Goal: Task Accomplishment & Management: Complete application form

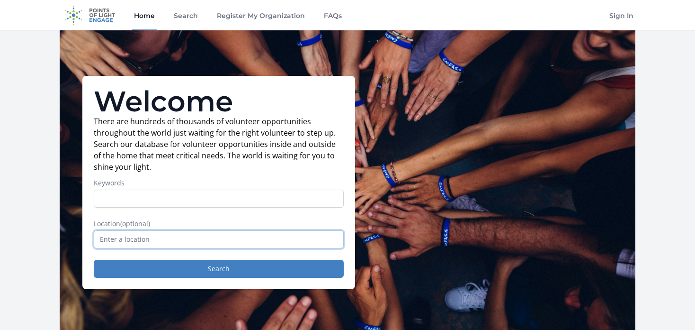
click at [132, 237] on input "text" at bounding box center [219, 239] width 250 height 18
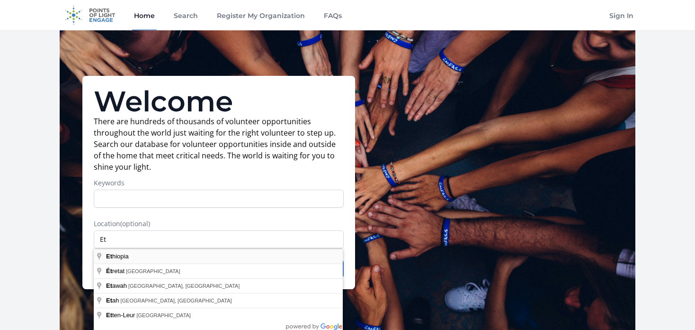
type input "[GEOGRAPHIC_DATA]"
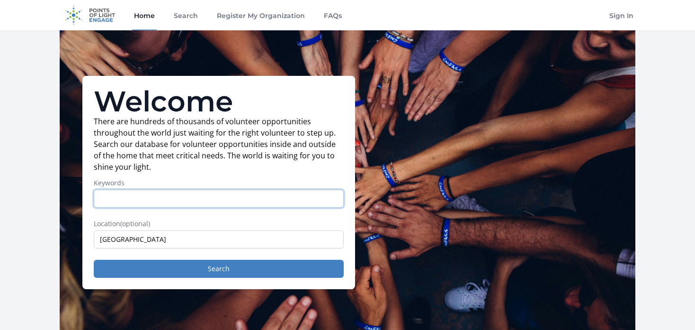
click at [126, 193] on input "Keywords" at bounding box center [219, 198] width 250 height 18
click at [455, 81] on div "Welcome There are hundreds of thousands of volunteer opportunities throughout t…" at bounding box center [348, 182] width 576 height 304
click at [157, 199] on input "Keywords" at bounding box center [219, 198] width 250 height 18
type input "front end engineer"
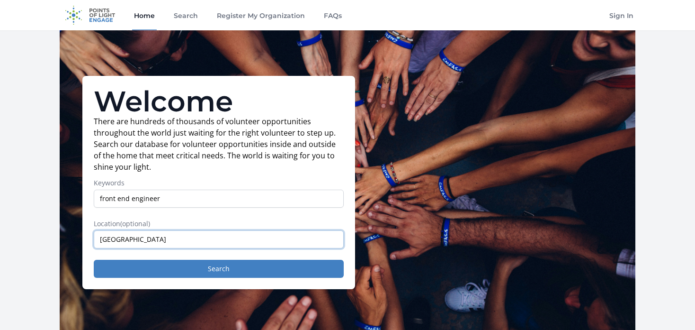
click at [134, 242] on input "Ethiopia" at bounding box center [219, 239] width 250 height 18
type input "E"
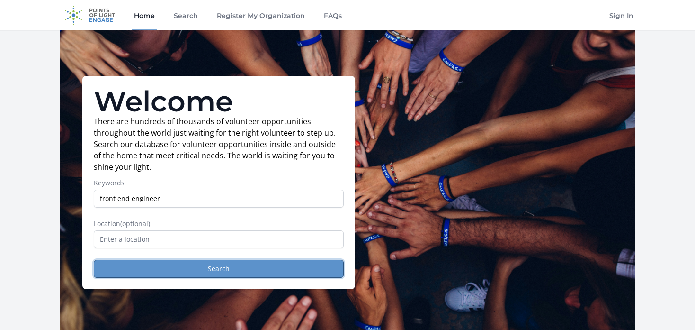
click at [187, 273] on button "Search" at bounding box center [219, 269] width 250 height 18
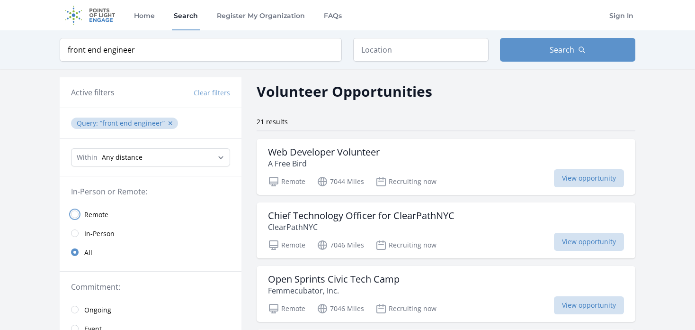
click at [76, 211] on input "radio" at bounding box center [75, 214] width 8 height 8
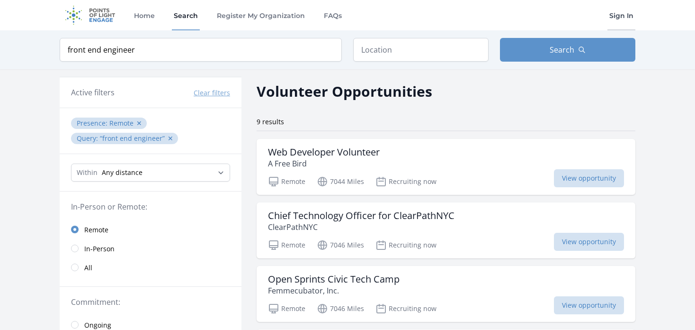
click at [623, 13] on link "Sign In" at bounding box center [622, 15] width 28 height 30
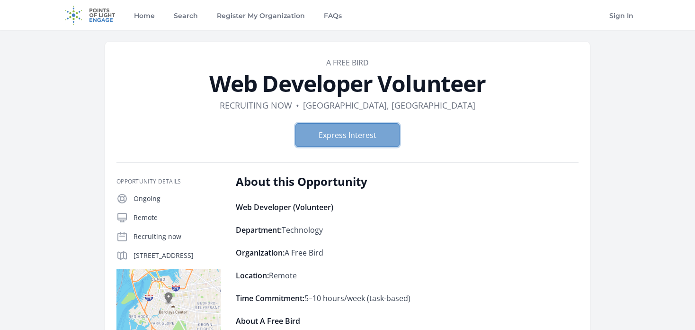
click at [352, 133] on button "Express Interest" at bounding box center [348, 135] width 104 height 24
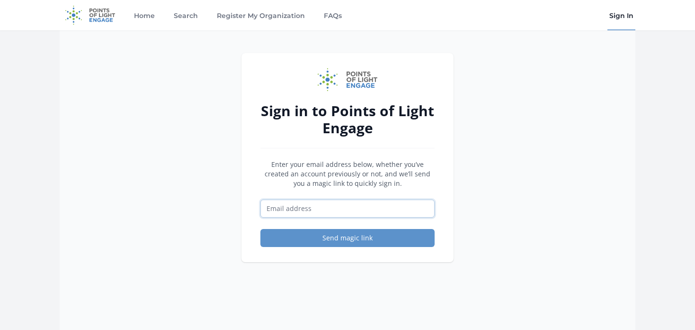
click at [318, 209] on input "Email address" at bounding box center [348, 208] width 174 height 18
type input "teklemuzi@gmail.com"
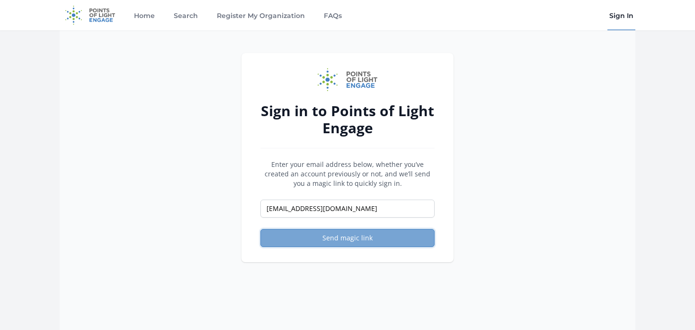
click at [329, 240] on button "Send magic link" at bounding box center [348, 238] width 174 height 18
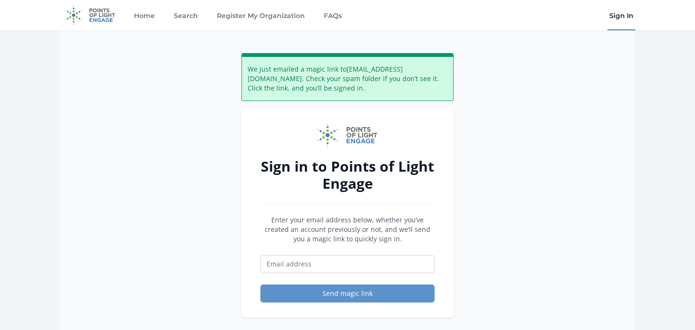
click at [622, 12] on link "Sign In" at bounding box center [622, 15] width 28 height 30
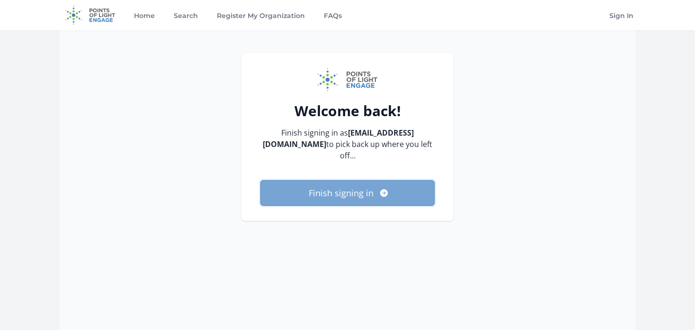
click at [359, 182] on button "Finish signing in" at bounding box center [348, 193] width 174 height 26
click at [351, 180] on button "Finish signing in" at bounding box center [348, 193] width 174 height 26
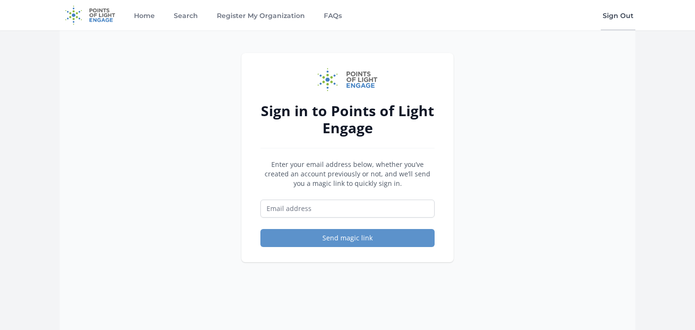
click at [619, 14] on link "Sign Out" at bounding box center [618, 15] width 35 height 30
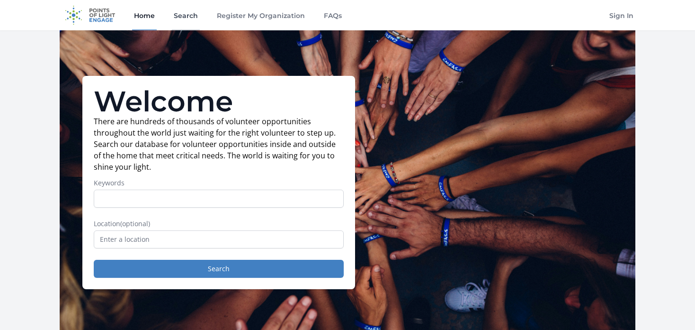
click at [191, 17] on link "Search" at bounding box center [186, 15] width 28 height 30
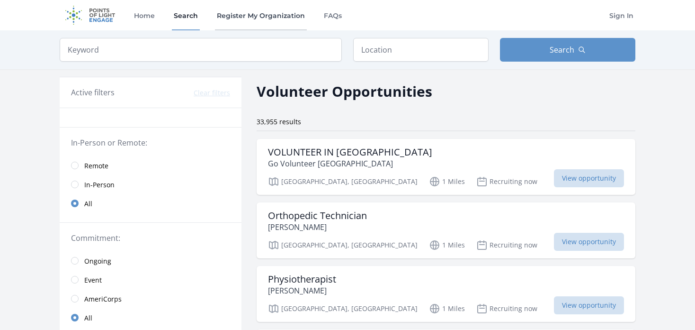
click at [276, 16] on link "Register My Organization" at bounding box center [261, 15] width 92 height 30
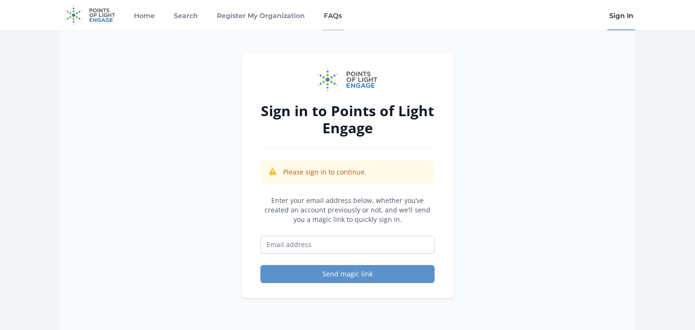
click at [324, 13] on link "FAQs" at bounding box center [333, 15] width 22 height 30
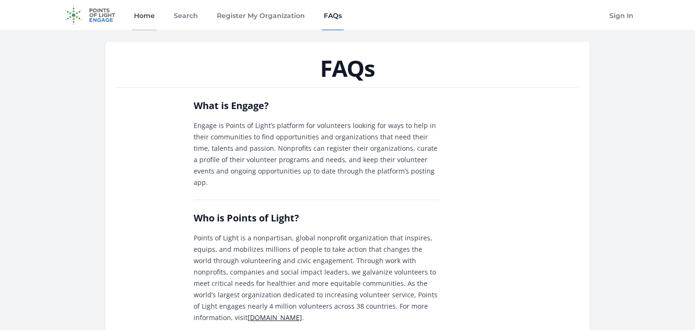
click at [148, 19] on link "Home" at bounding box center [144, 15] width 25 height 30
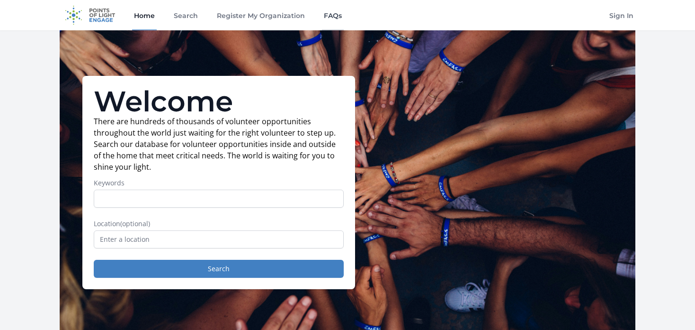
click at [331, 10] on link "FAQs" at bounding box center [333, 15] width 22 height 30
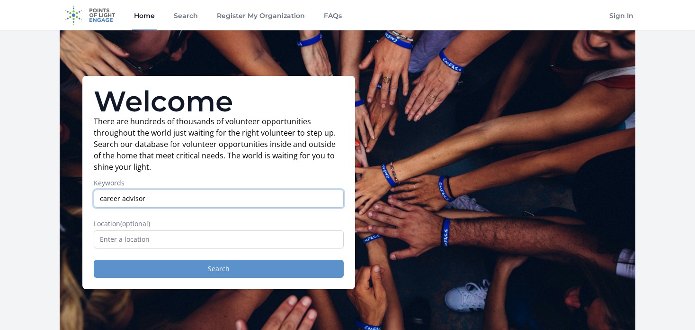
type input "career advisor"
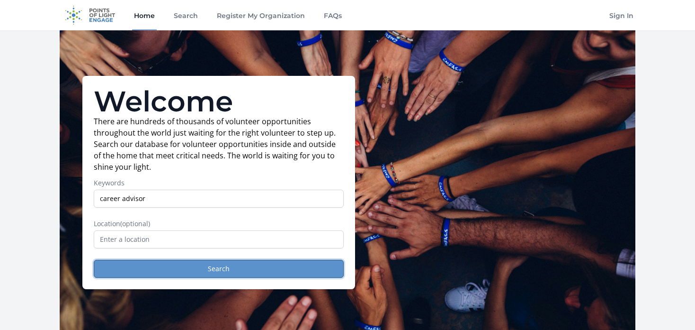
click at [198, 271] on button "Search" at bounding box center [219, 269] width 250 height 18
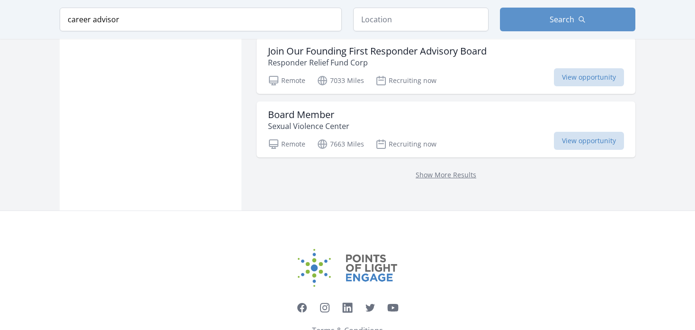
scroll to position [959, 0]
click at [370, 253] on img at bounding box center [347, 267] width 99 height 38
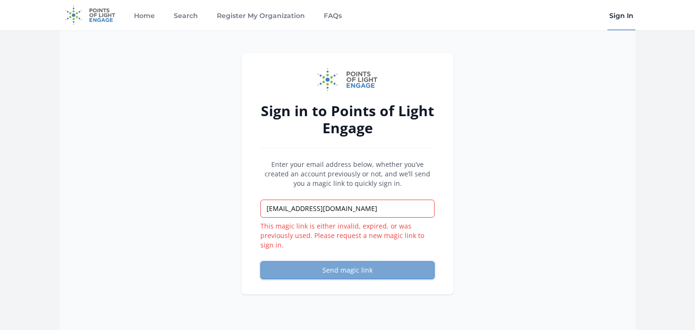
click at [346, 273] on button "Send magic link" at bounding box center [348, 270] width 174 height 18
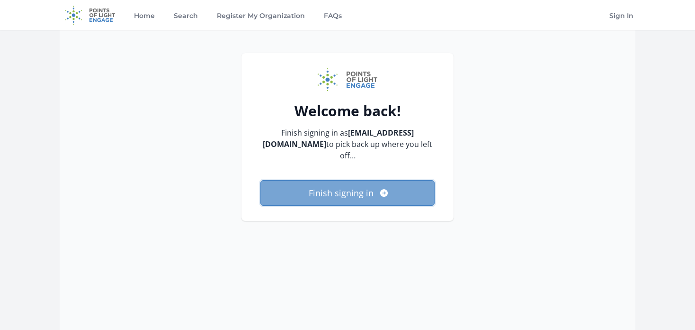
click at [356, 185] on button "Finish signing in" at bounding box center [348, 193] width 174 height 26
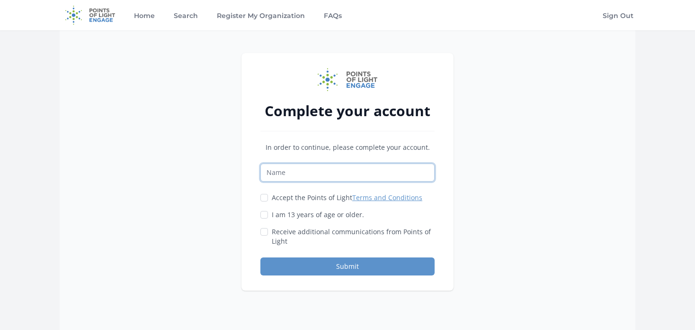
click at [324, 177] on input "Name" at bounding box center [348, 172] width 174 height 18
type input "Teklemuz Ayenew Tesfay"
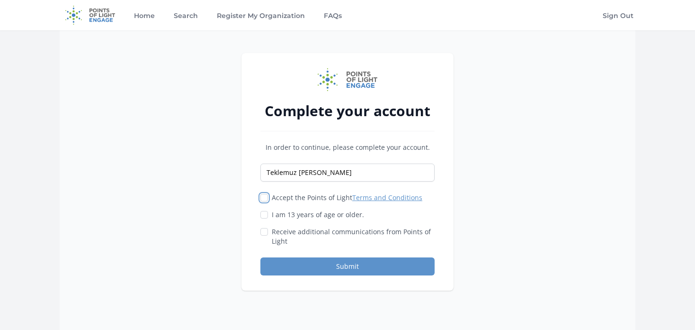
click at [266, 196] on input "Accept the Points of Light Terms and Conditions" at bounding box center [265, 198] width 8 height 8
checkbox input "true"
click at [266, 215] on input "I am 13 years of age or older." at bounding box center [265, 215] width 8 height 8
checkbox input "true"
click at [267, 231] on input "Receive additional communications from Points of Light" at bounding box center [265, 232] width 8 height 8
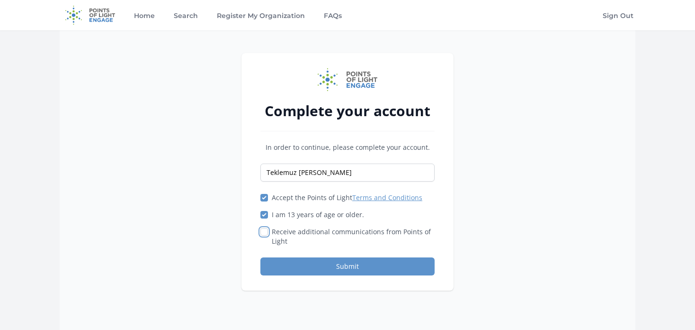
checkbox input "true"
click at [328, 267] on button "Submit" at bounding box center [348, 266] width 174 height 18
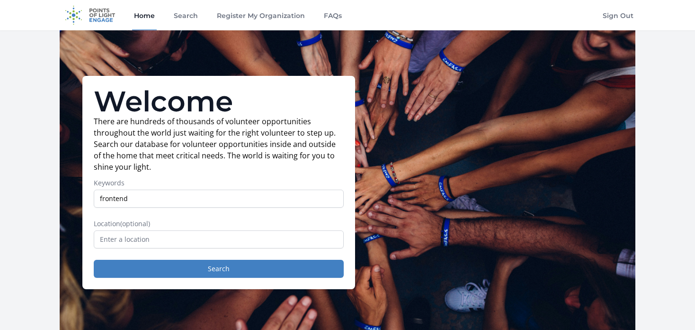
type input "frontend"
click at [94, 260] on button "Search" at bounding box center [219, 269] width 250 height 18
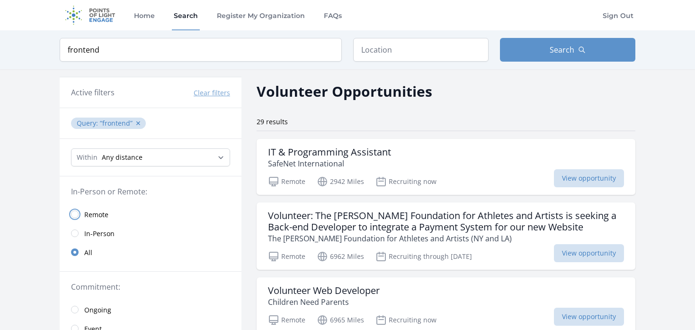
click at [72, 213] on input "radio" at bounding box center [75, 214] width 8 height 8
click at [79, 215] on link "Remote" at bounding box center [151, 214] width 182 height 19
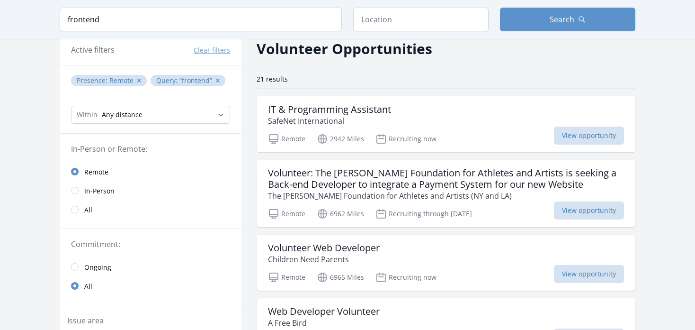
scroll to position [44, 0]
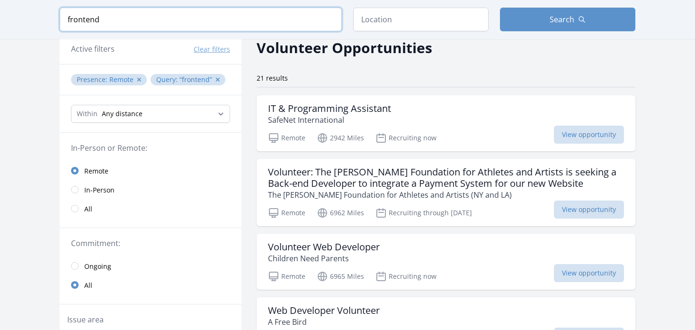
click at [107, 18] on input "frontend" at bounding box center [201, 20] width 282 height 24
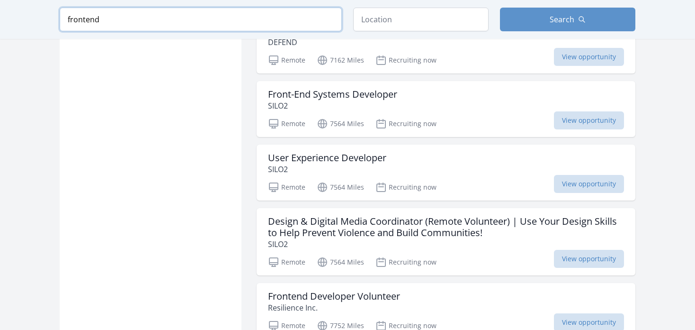
scroll to position [640, 0]
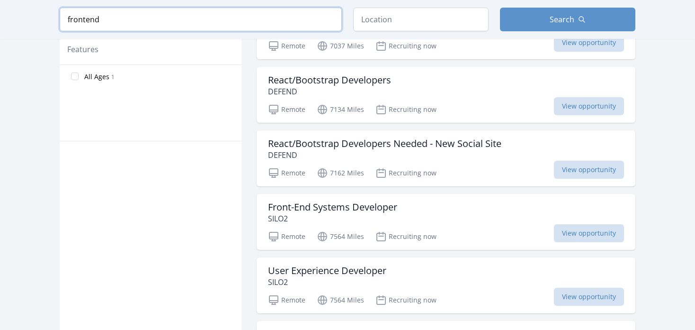
scroll to position [531, 0]
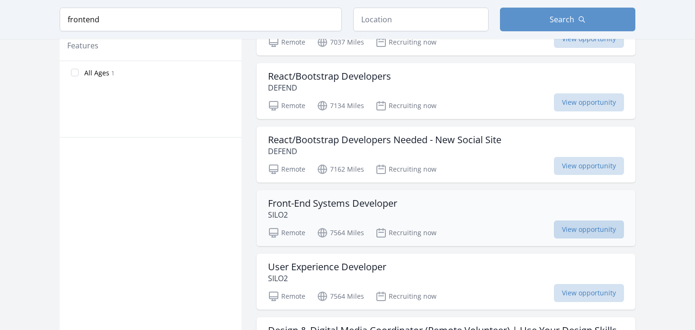
click at [575, 227] on span "View opportunity" at bounding box center [589, 229] width 70 height 18
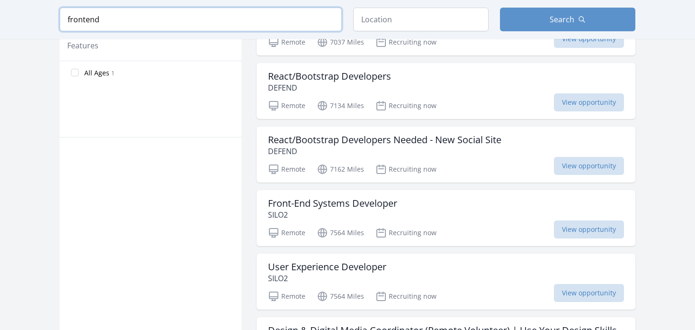
click at [124, 23] on input "frontend" at bounding box center [201, 20] width 282 height 24
type input "f"
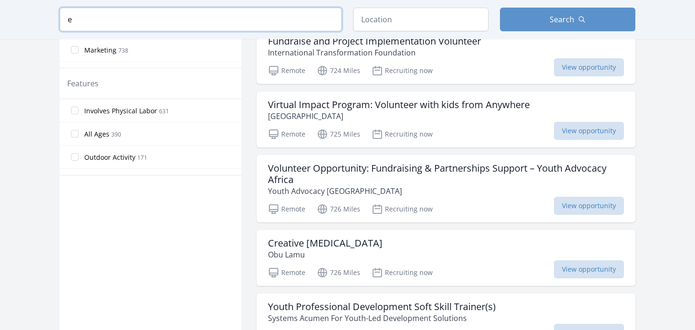
scroll to position [550, 0]
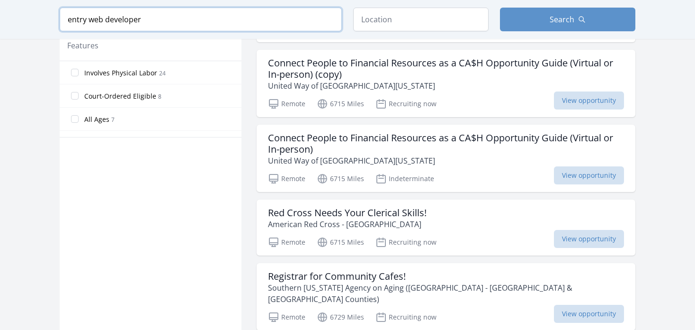
click button "submit" at bounding box center [0, 0] width 0 height 0
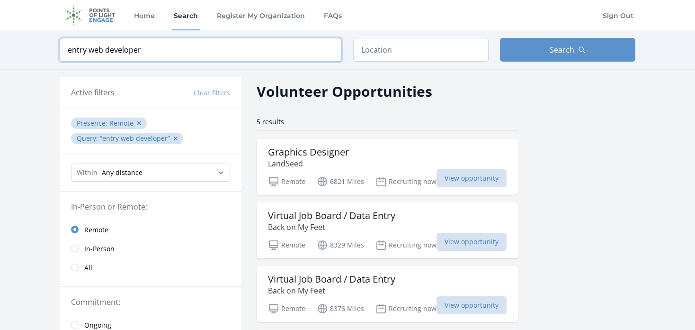
click at [91, 50] on input "entry web developer" at bounding box center [201, 50] width 282 height 24
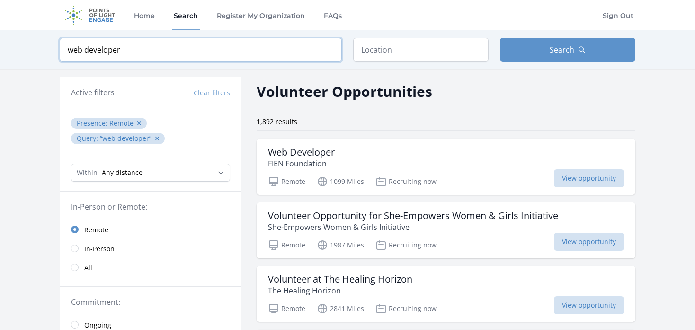
click button "submit" at bounding box center [0, 0] width 0 height 0
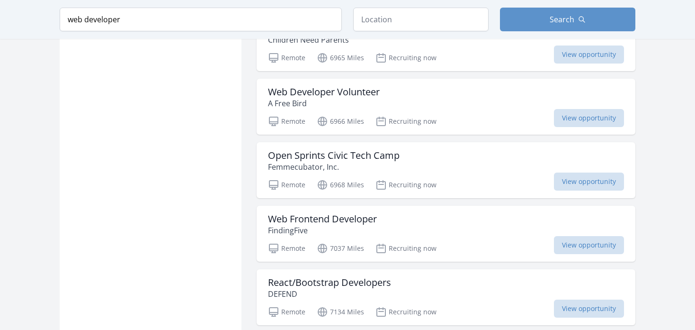
scroll to position [657, 0]
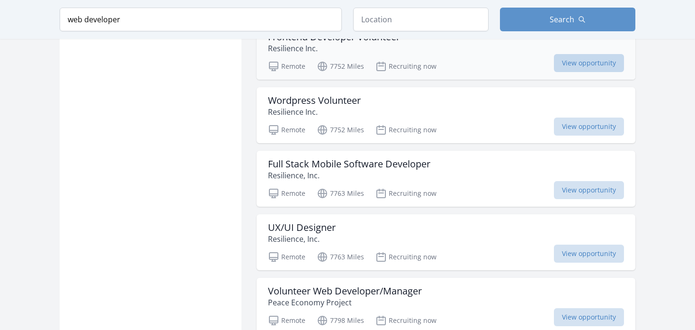
scroll to position [1546, 0]
click at [299, 95] on h3 "Wordpress Volunteer" at bounding box center [314, 99] width 93 height 11
click at [223, 19] on input "web developer" at bounding box center [201, 20] width 282 height 24
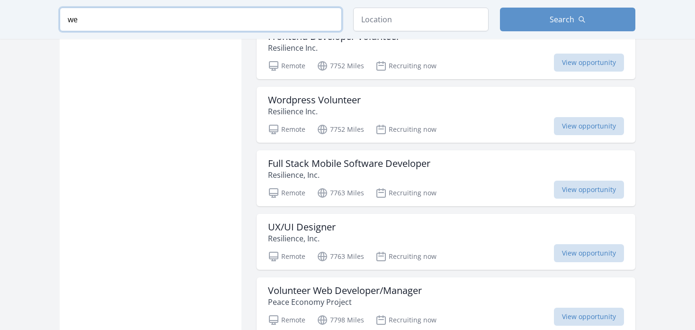
type input "w"
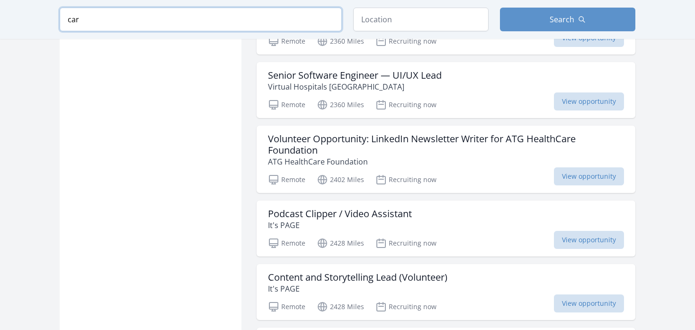
scroll to position [1546, 0]
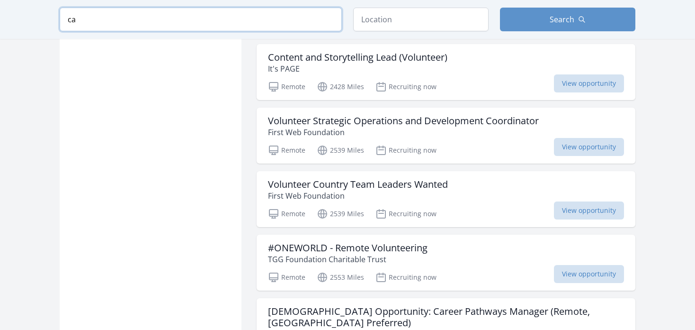
type input "c"
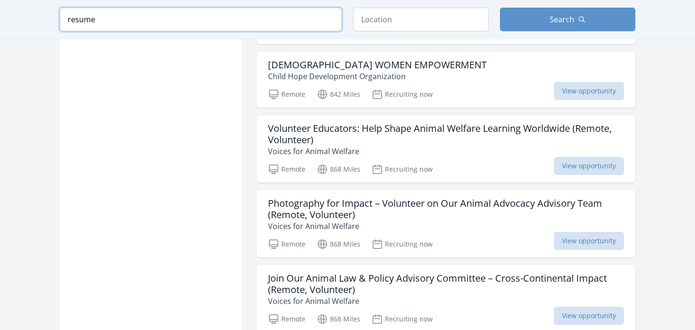
click button "submit" at bounding box center [0, 0] width 0 height 0
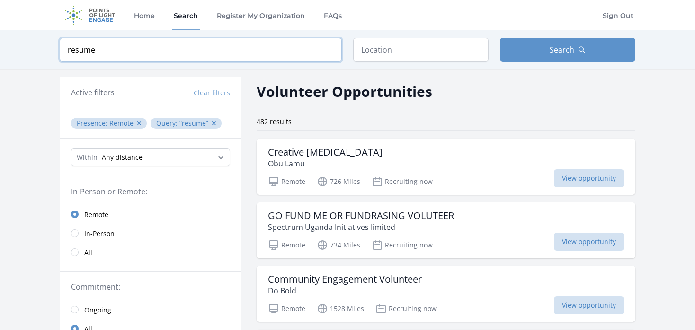
click at [142, 49] on input "resume" at bounding box center [201, 50] width 282 height 24
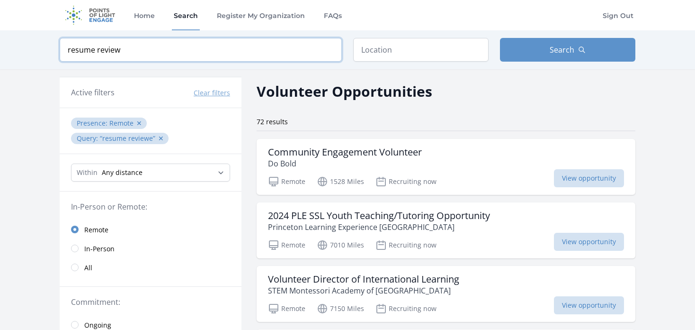
click button "submit" at bounding box center [0, 0] width 0 height 0
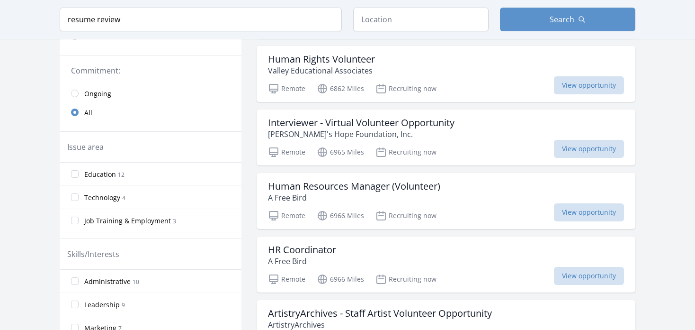
scroll to position [232, 0]
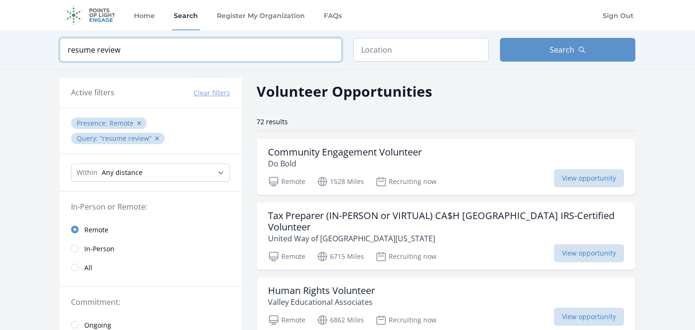
click at [126, 52] on input "resume review" at bounding box center [201, 50] width 282 height 24
type input "r"
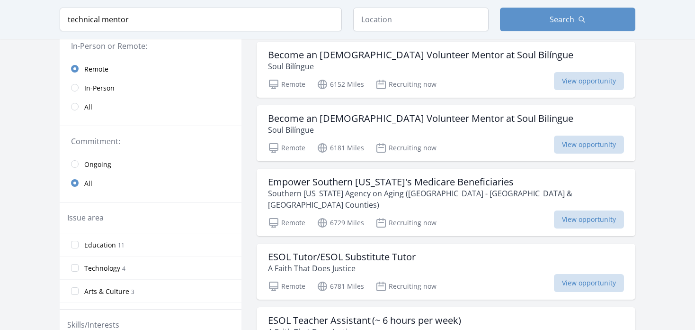
scroll to position [173, 0]
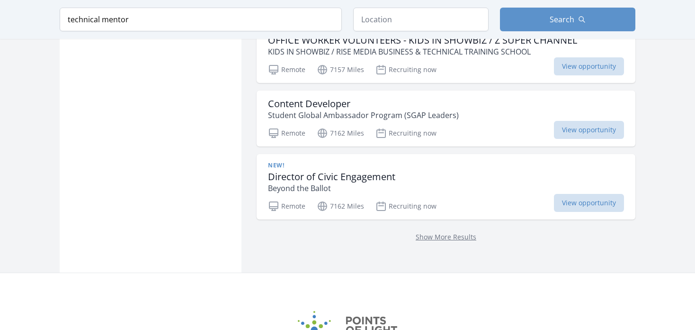
scroll to position [1250, 0]
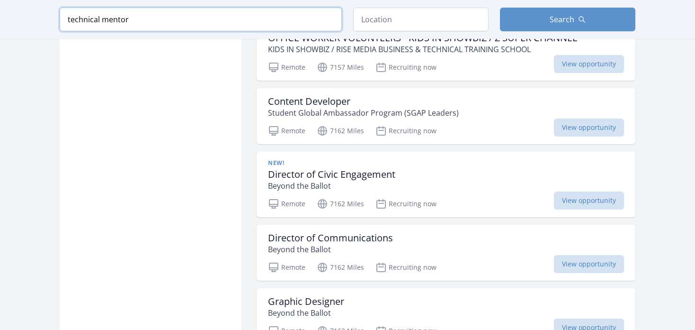
click at [104, 20] on input "technical mentor" at bounding box center [201, 20] width 282 height 24
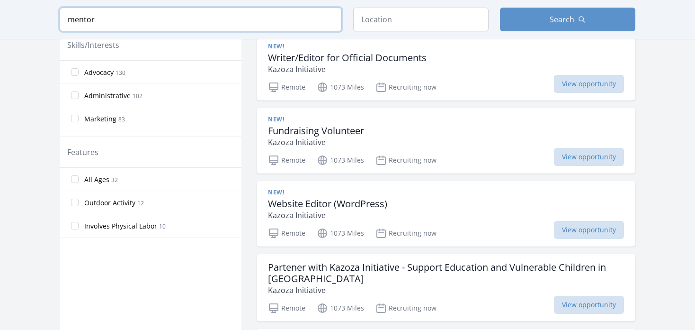
scroll to position [1250, 0]
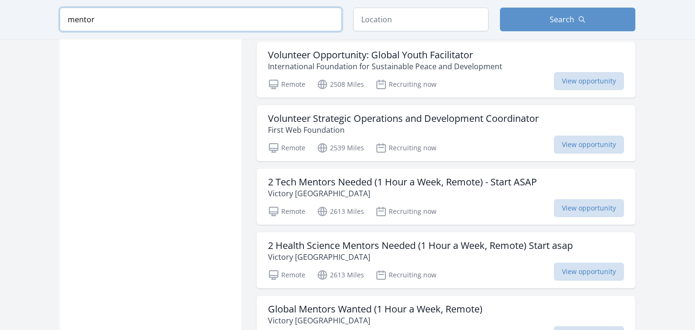
click at [250, 18] on input "mentor" at bounding box center [201, 20] width 282 height 24
click button "submit" at bounding box center [0, 0] width 0 height 0
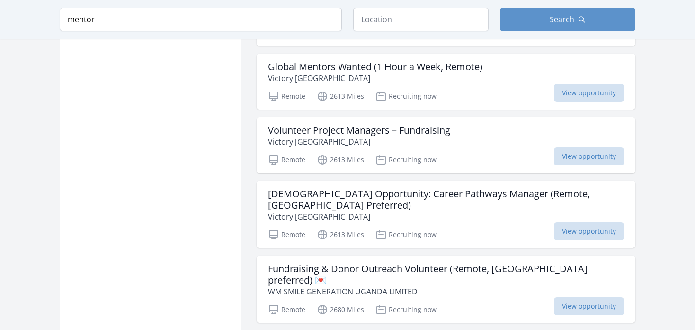
scroll to position [1494, 0]
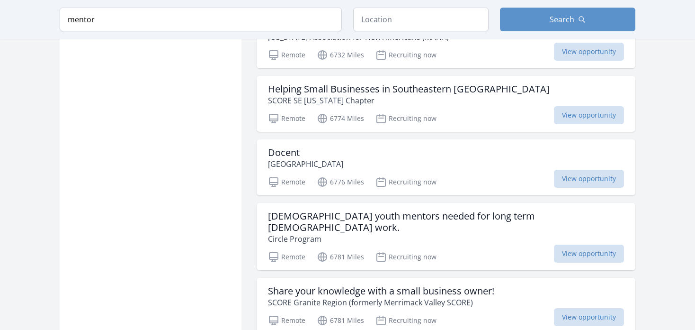
scroll to position [3644, 0]
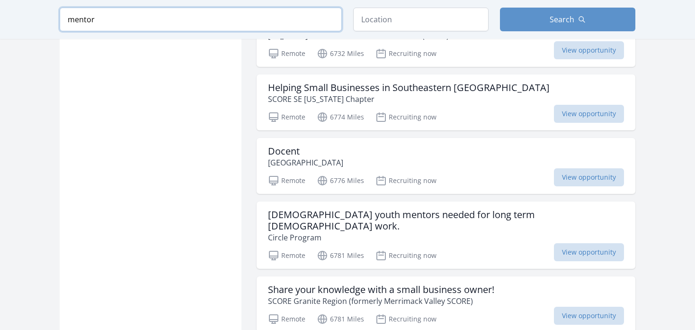
click at [172, 18] on input "mentor" at bounding box center [201, 20] width 282 height 24
type input "m"
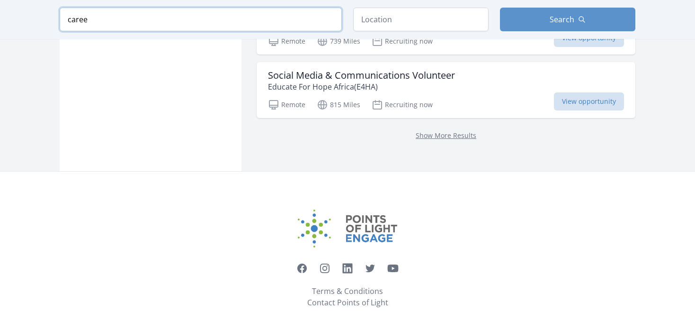
scroll to position [1334, 0]
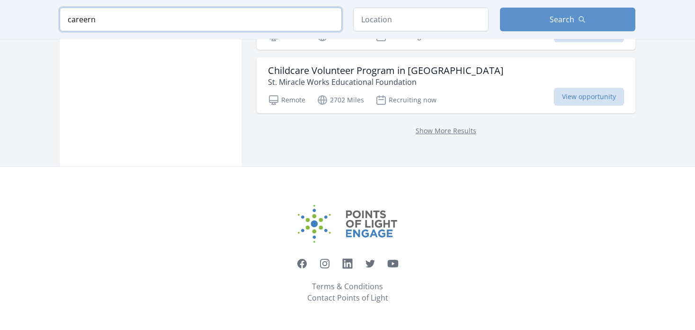
scroll to position [1283, 0]
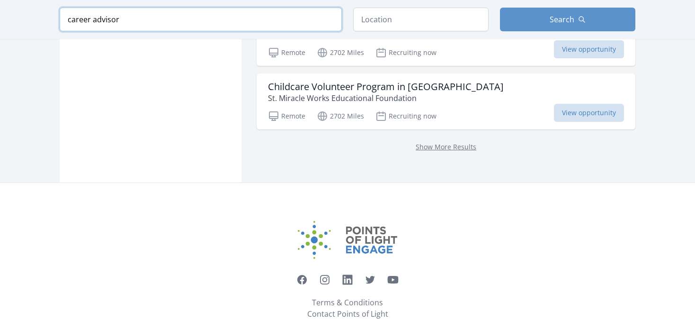
click button "submit" at bounding box center [0, 0] width 0 height 0
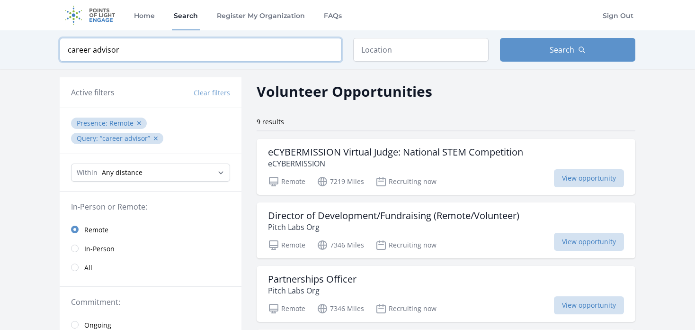
click at [140, 46] on input "career advisor" at bounding box center [201, 50] width 282 height 24
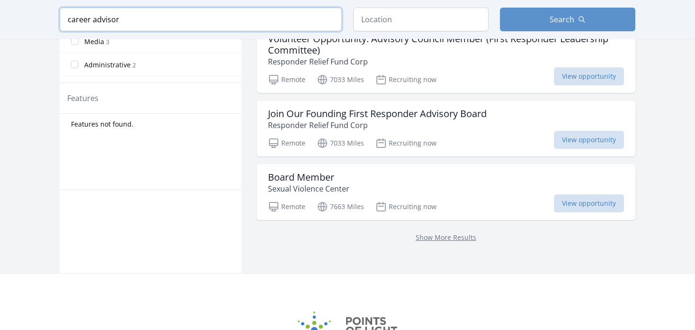
scroll to position [497, 0]
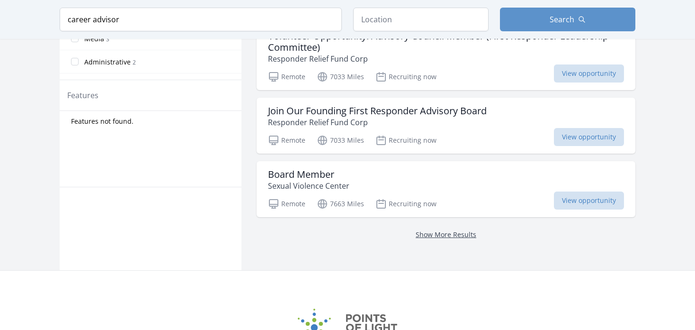
click at [462, 235] on link "Show More Results" at bounding box center [446, 234] width 61 height 9
click at [133, 18] on input "career advisor" at bounding box center [201, 20] width 282 height 24
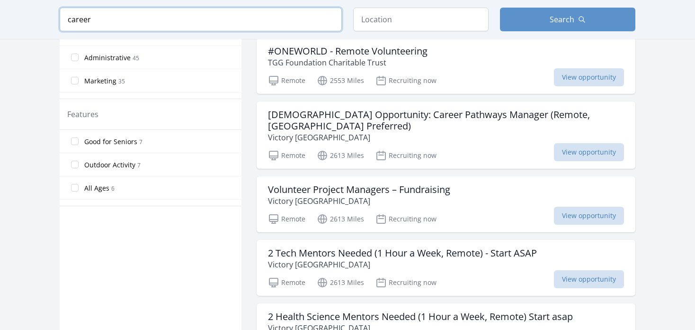
click button "submit" at bounding box center [0, 0] width 0 height 0
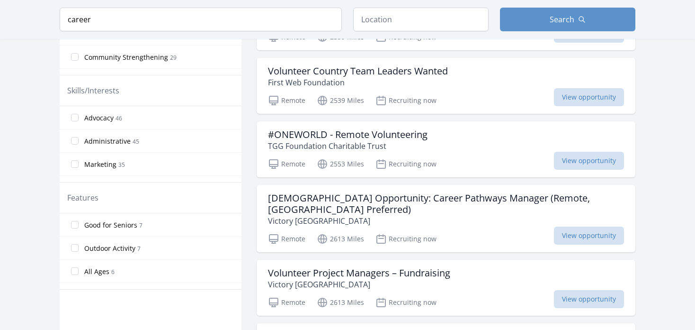
scroll to position [390, 0]
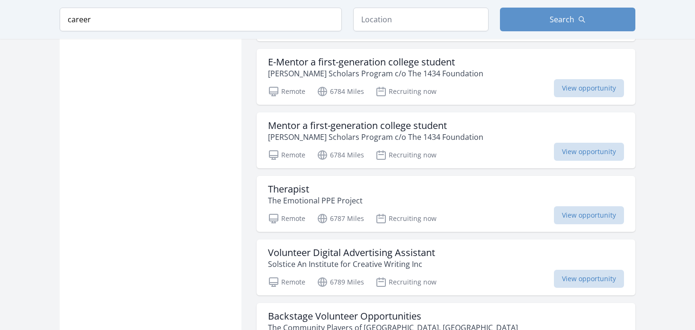
scroll to position [2257, 0]
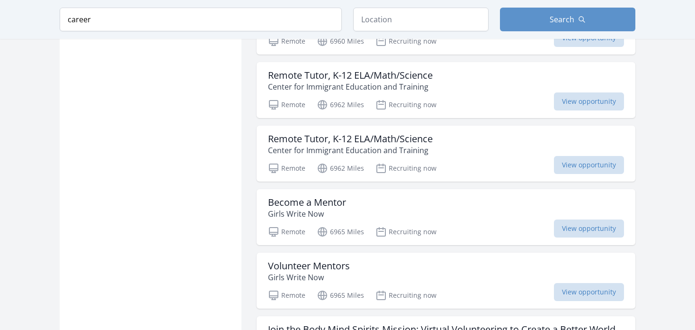
scroll to position [3181, 0]
click at [118, 17] on input "career" at bounding box center [201, 20] width 282 height 24
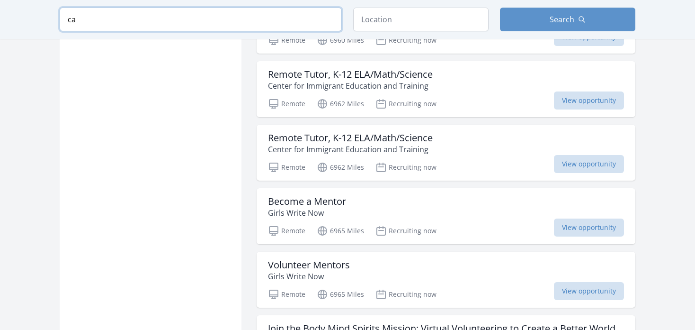
type input "c"
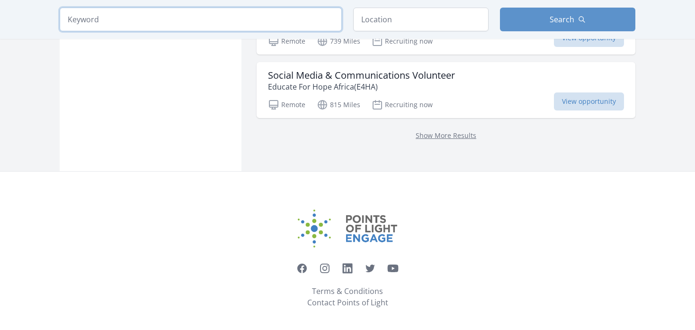
scroll to position [2719, 0]
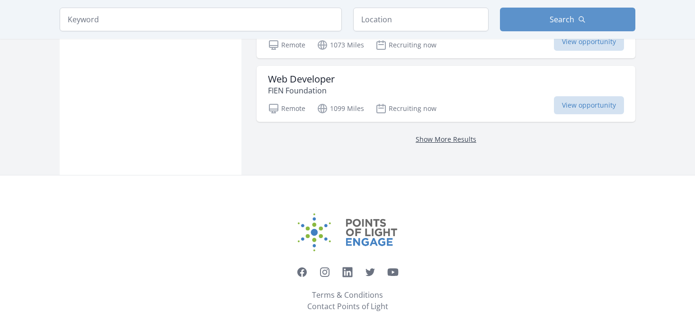
click at [447, 135] on link "Show More Results" at bounding box center [446, 139] width 61 height 9
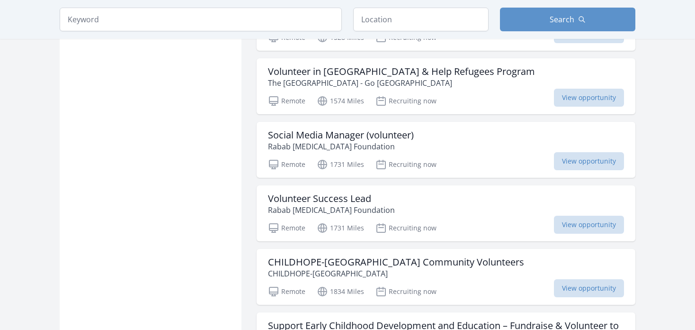
scroll to position [3052, 0]
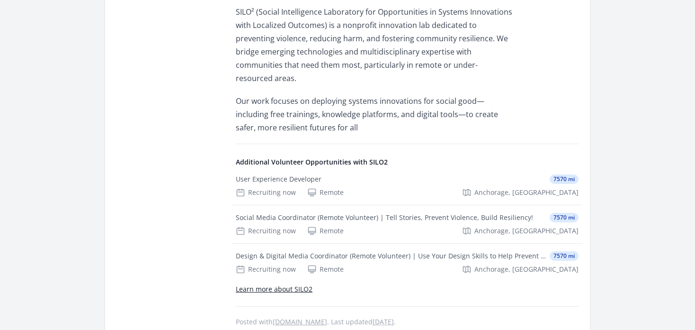
scroll to position [1223, 0]
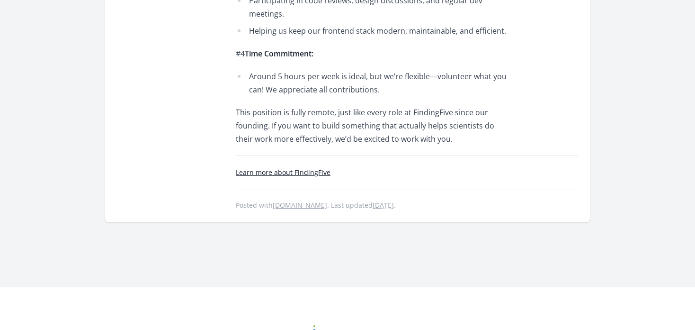
scroll to position [842, 0]
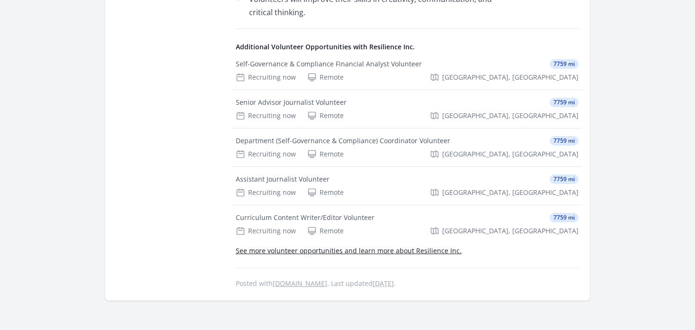
scroll to position [1878, 0]
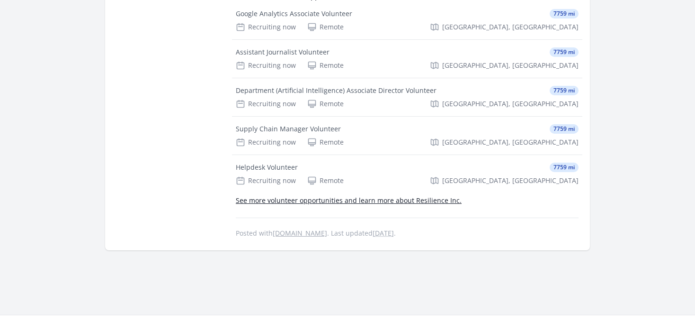
scroll to position [910, 0]
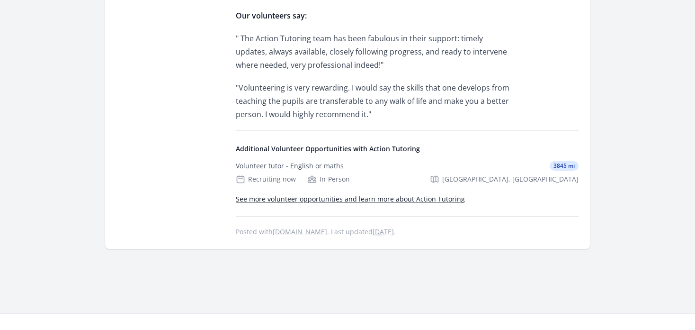
scroll to position [846, 0]
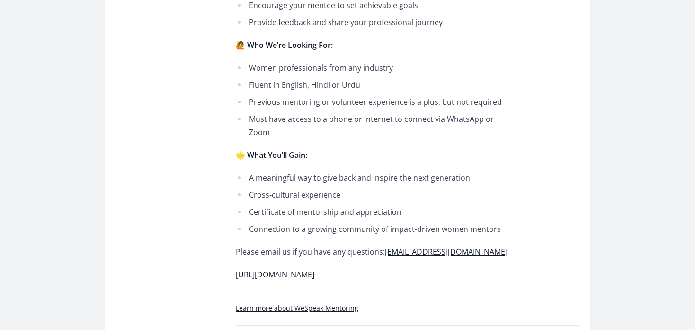
scroll to position [492, 0]
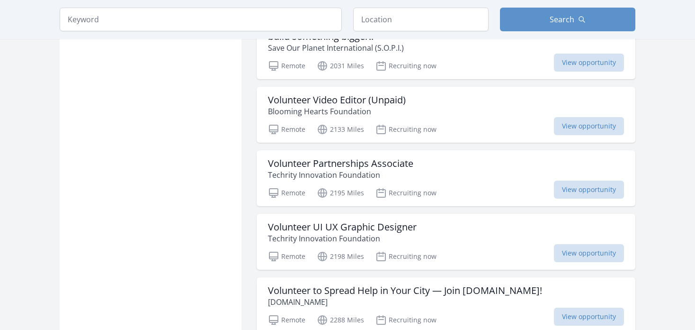
scroll to position [3547, 0]
